Goal: Task Accomplishment & Management: Manage account settings

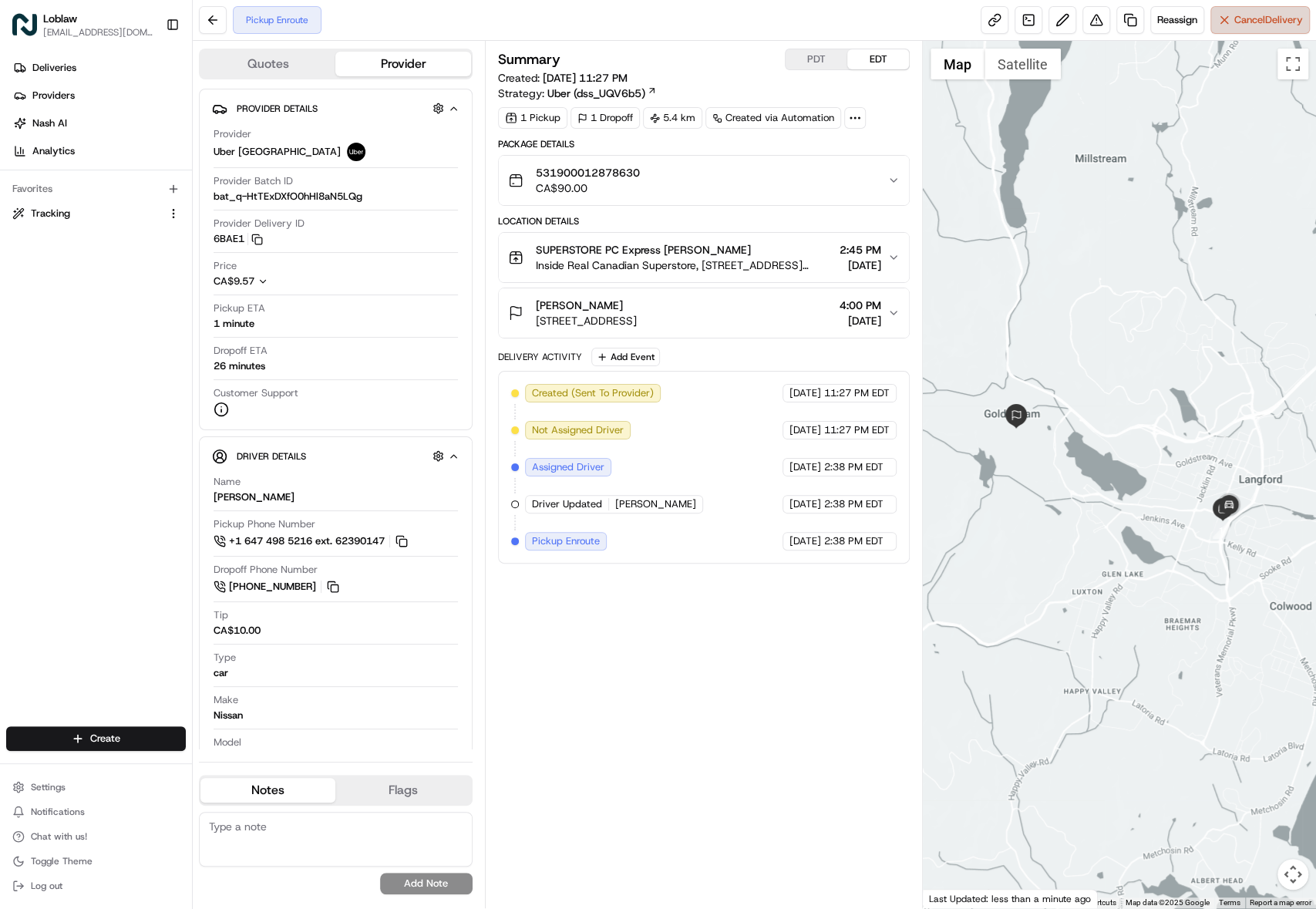
click at [1228, 34] on button "Cancel Delivery" at bounding box center [1260, 20] width 100 height 28
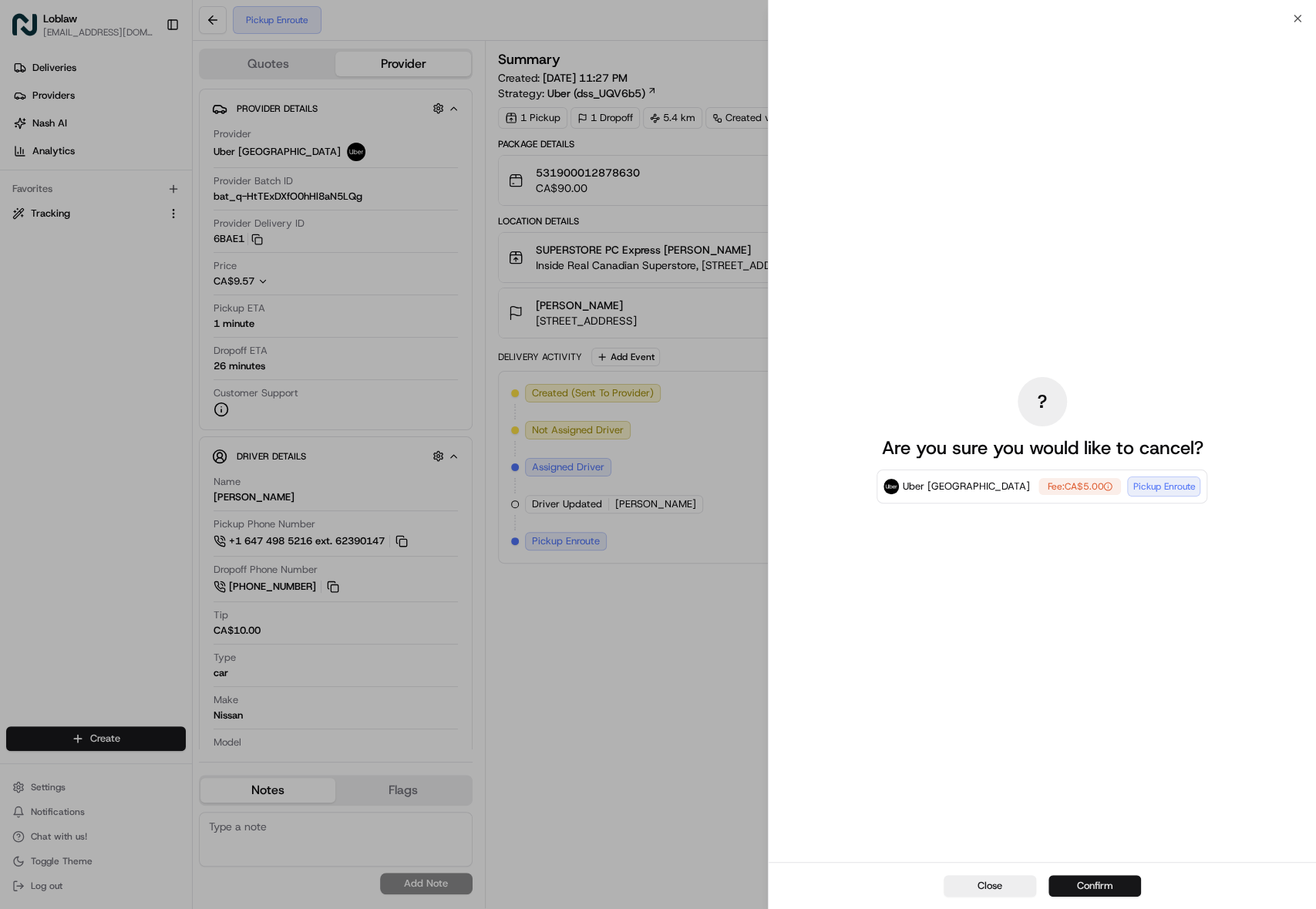
click at [1097, 875] on button "Confirm" at bounding box center [1095, 885] width 93 height 21
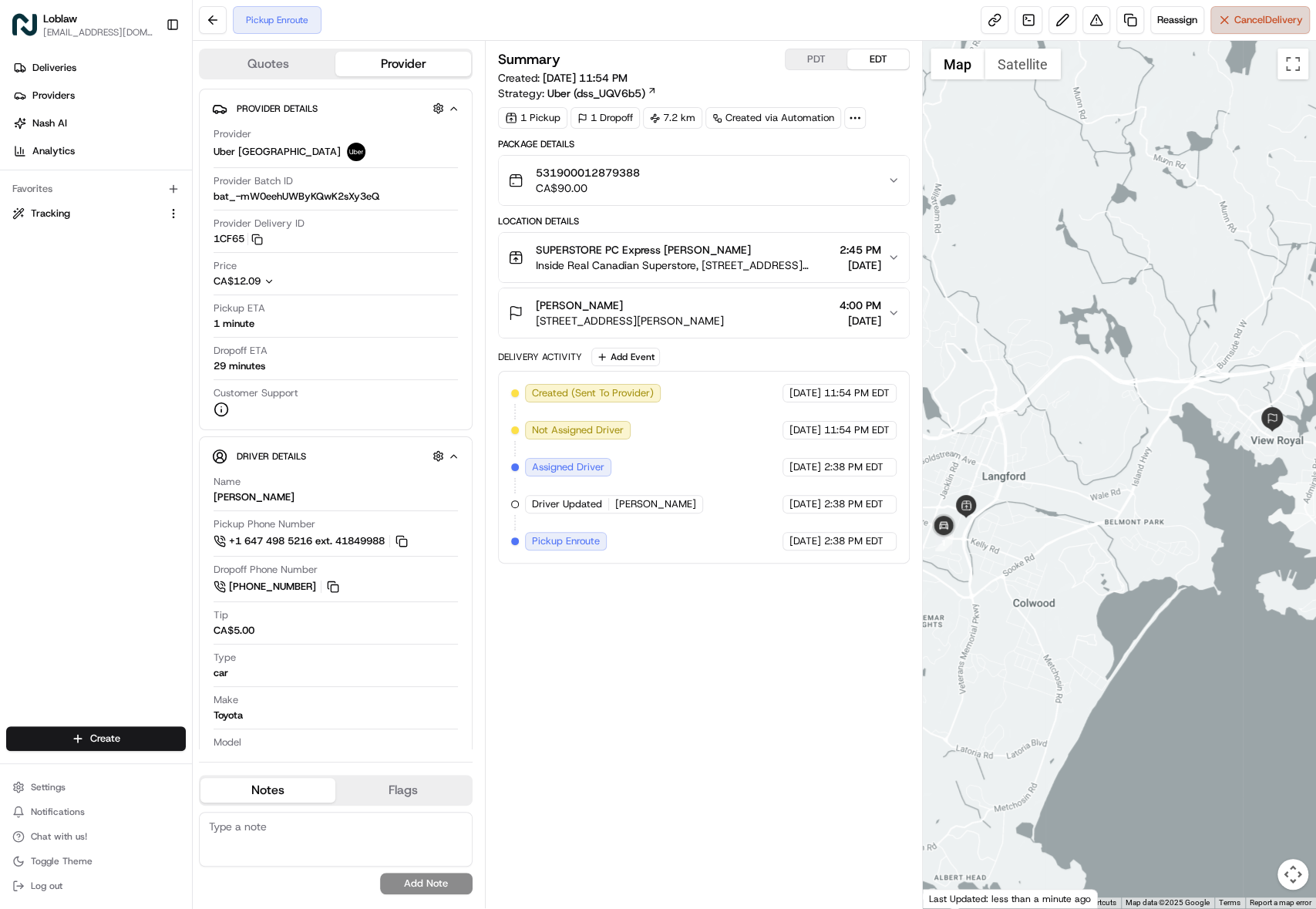
click at [1221, 34] on button "Cancel Delivery" at bounding box center [1260, 20] width 100 height 28
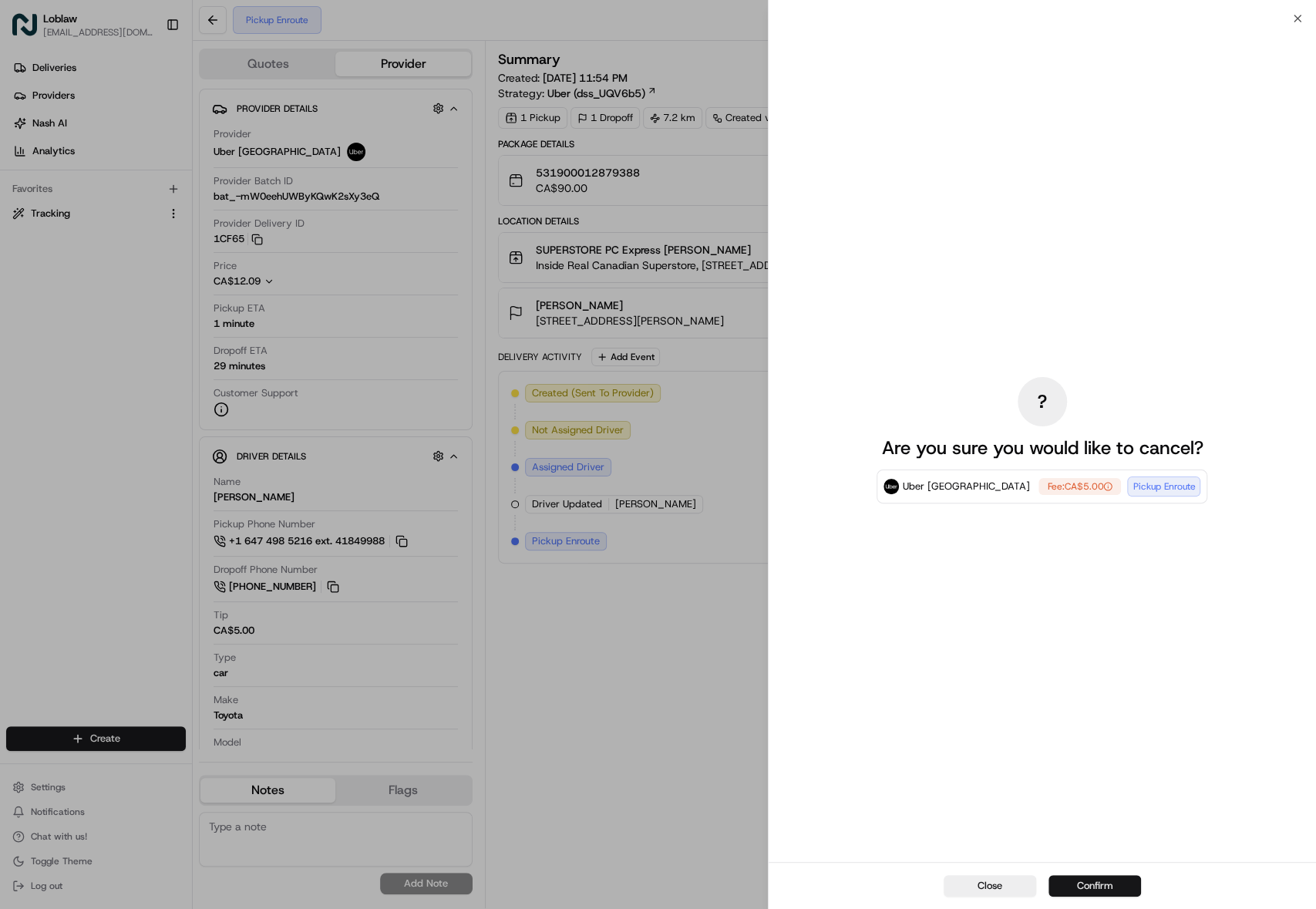
click at [1106, 882] on button "Confirm" at bounding box center [1095, 885] width 93 height 21
